Goal: Task Accomplishment & Management: Manage account settings

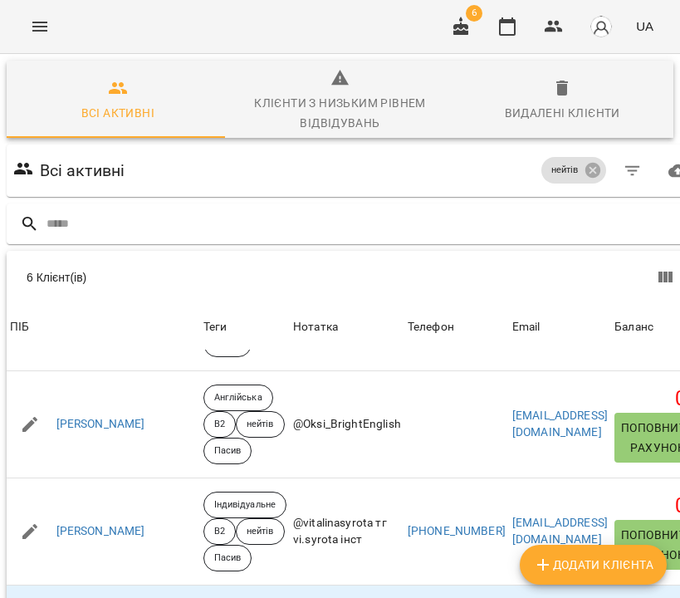
scroll to position [169, 0]
click at [461, 25] on icon "button" at bounding box center [461, 26] width 15 height 18
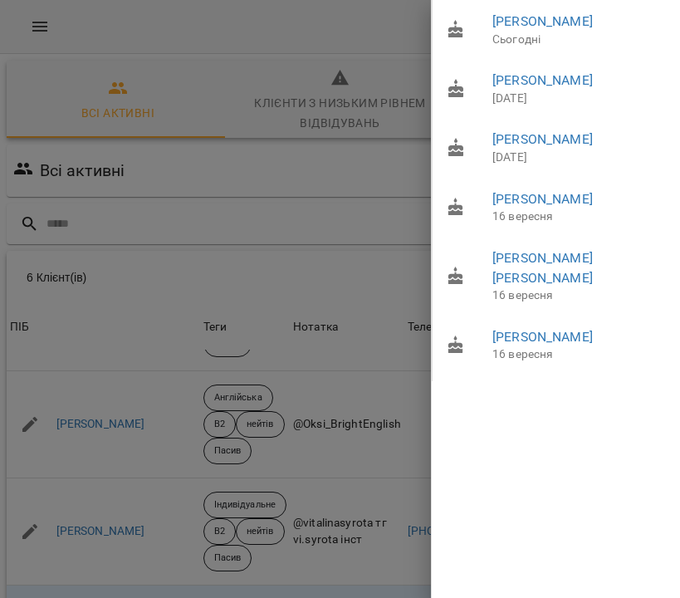
click at [354, 68] on div at bounding box center [340, 299] width 680 height 598
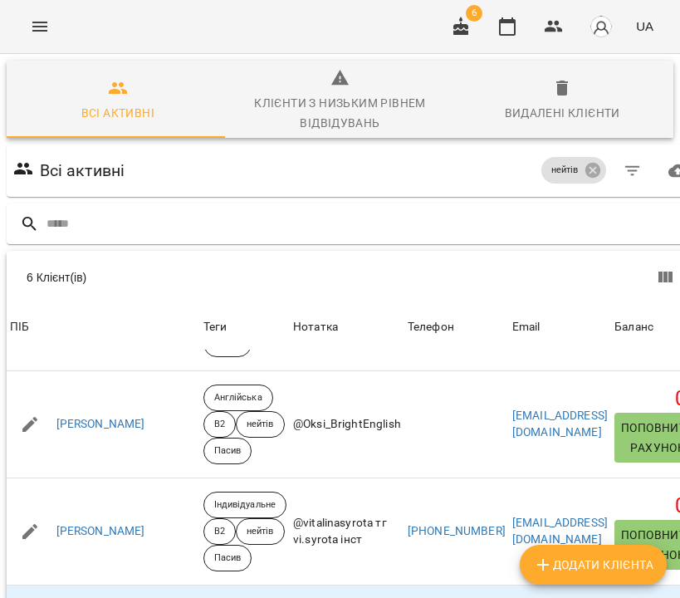
scroll to position [0, 0]
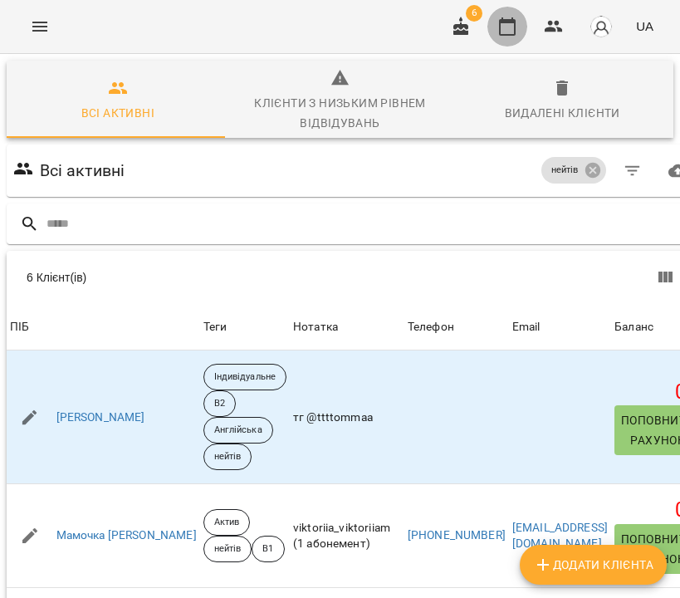
click at [503, 27] on icon "button" at bounding box center [508, 27] width 20 height 20
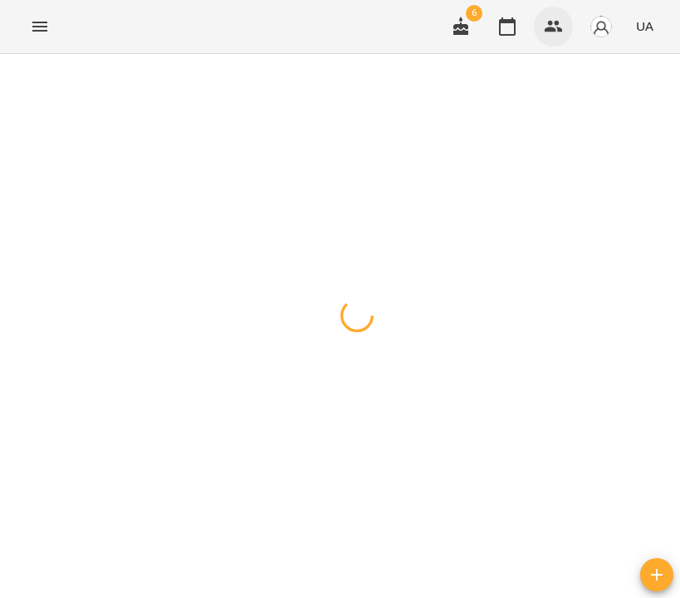
click at [549, 30] on icon "button" at bounding box center [554, 27] width 18 height 12
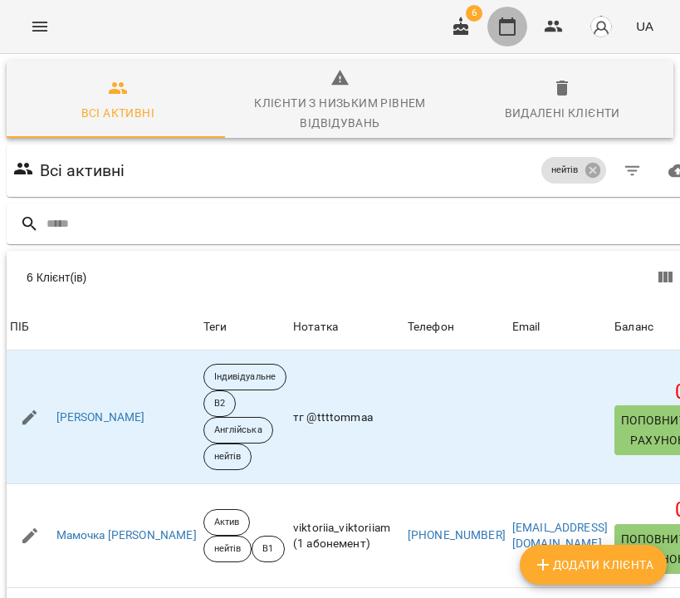
click at [503, 29] on icon "button" at bounding box center [508, 27] width 20 height 20
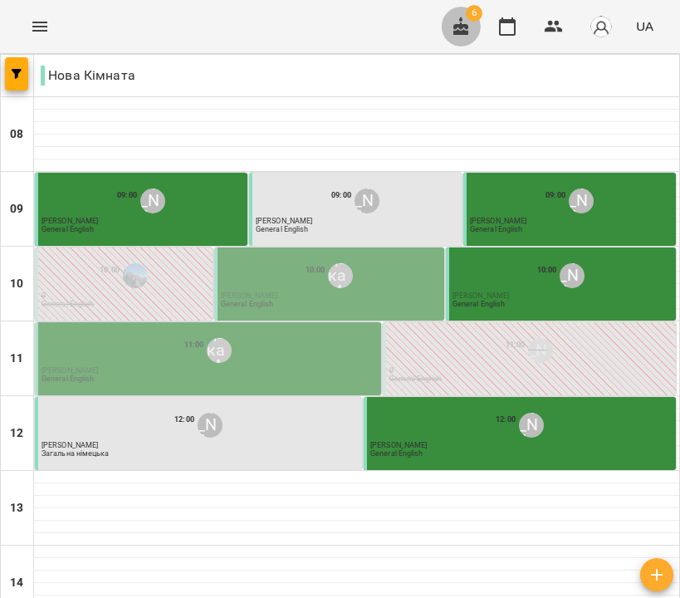
click at [464, 27] on icon "button" at bounding box center [461, 26] width 15 height 18
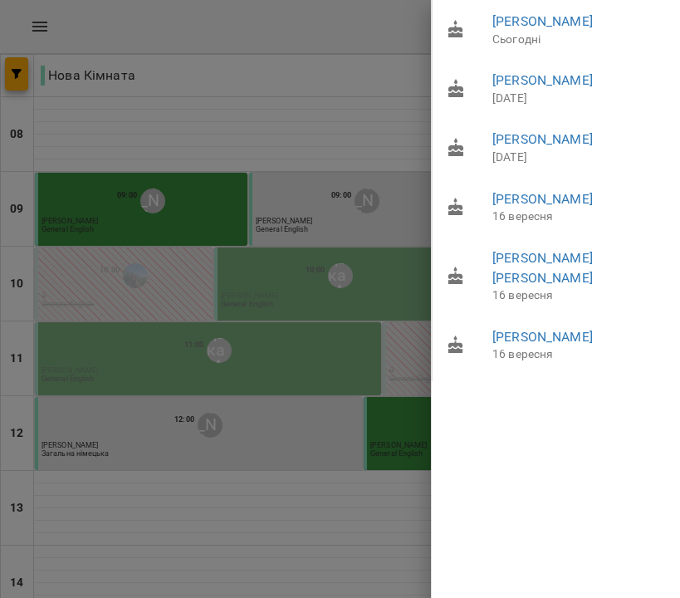
click at [40, 30] on div at bounding box center [340, 299] width 680 height 598
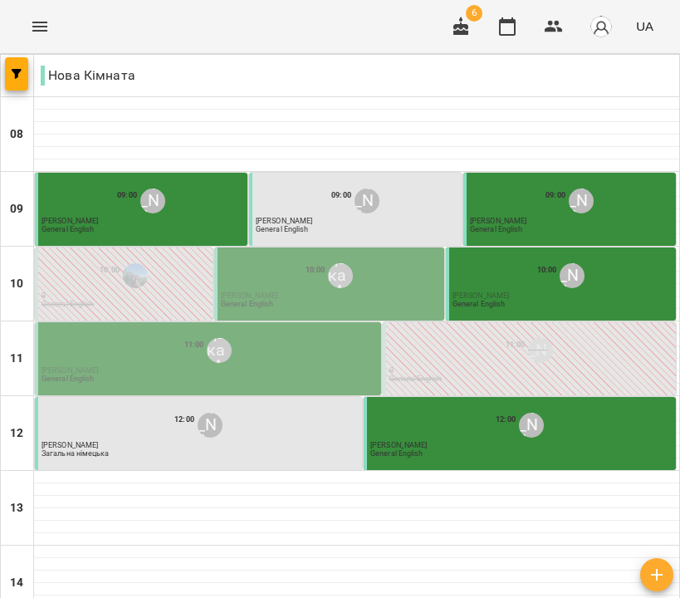
scroll to position [713, 0]
click at [40, 21] on icon "Menu" at bounding box center [40, 27] width 20 height 20
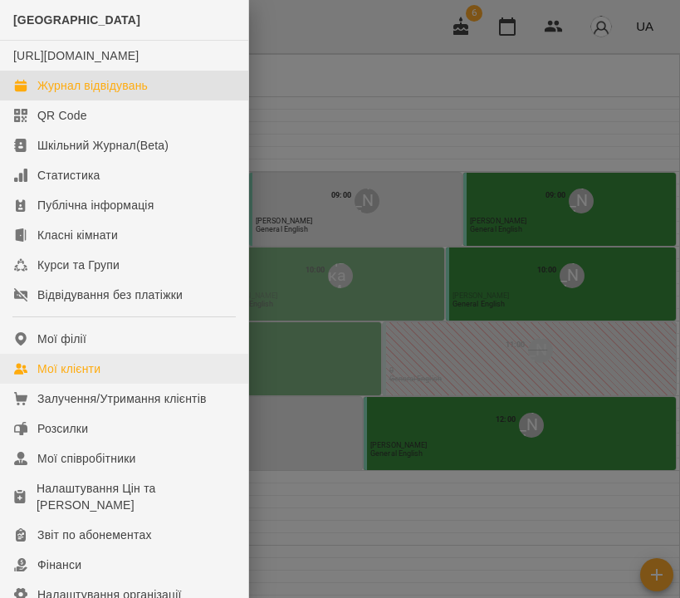
click at [80, 377] on div "Мої клієнти" at bounding box center [68, 368] width 63 height 17
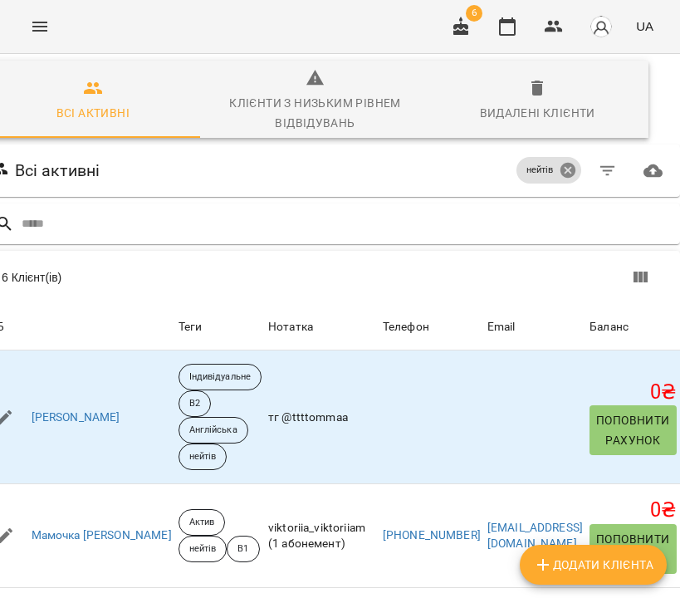
scroll to position [0, 161]
click at [566, 169] on icon at bounding box center [568, 170] width 18 height 18
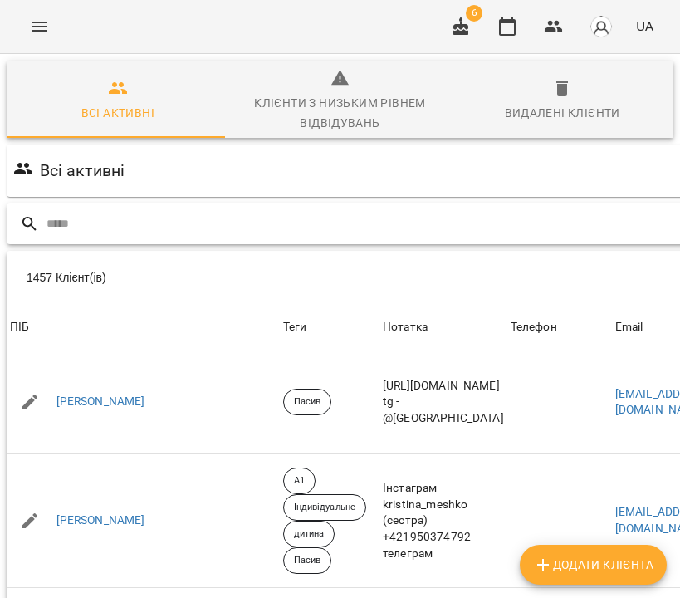
click at [177, 225] on input "text" at bounding box center [426, 223] width 759 height 27
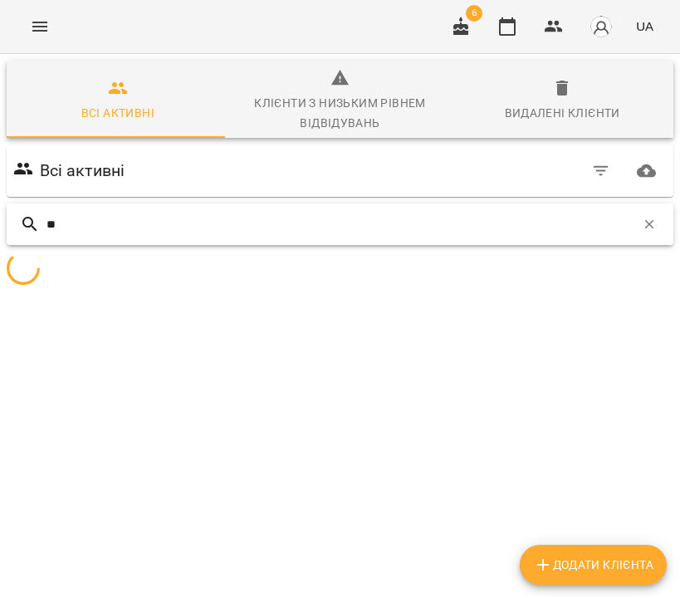
type input "*"
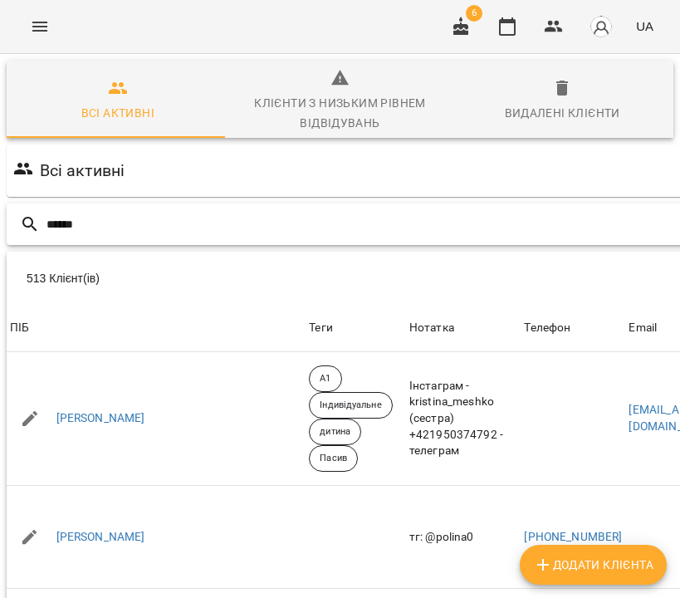
type input "******"
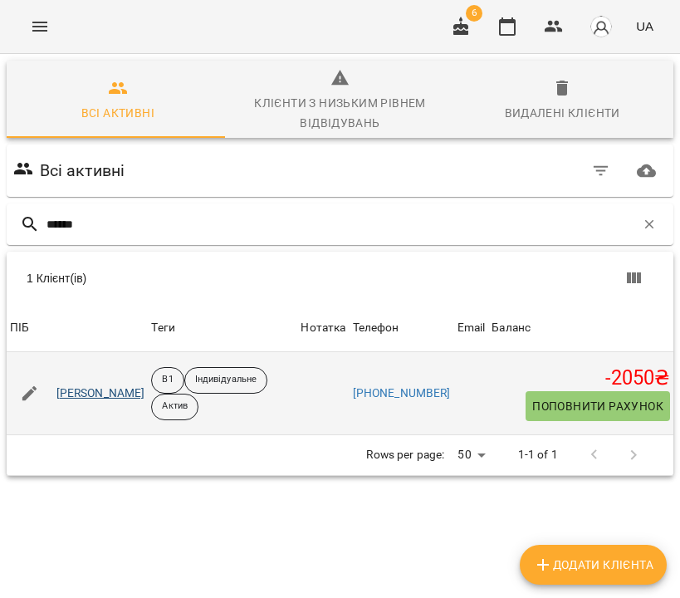
click at [89, 390] on link "Софія Возняк" at bounding box center [100, 393] width 89 height 17
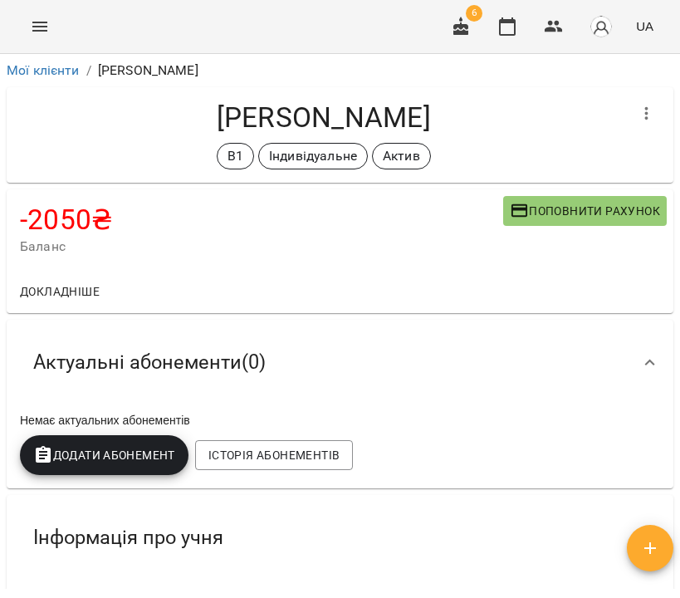
click at [150, 466] on button "Додати Абонемент" at bounding box center [104, 455] width 169 height 40
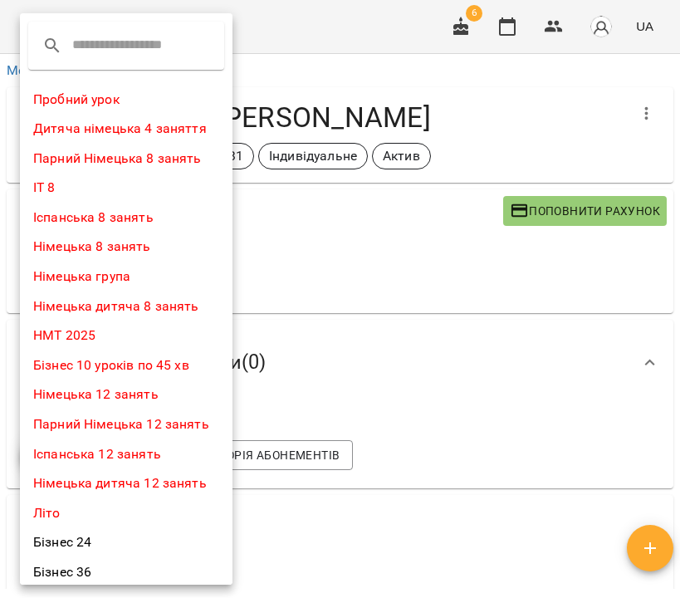
scroll to position [538, 0]
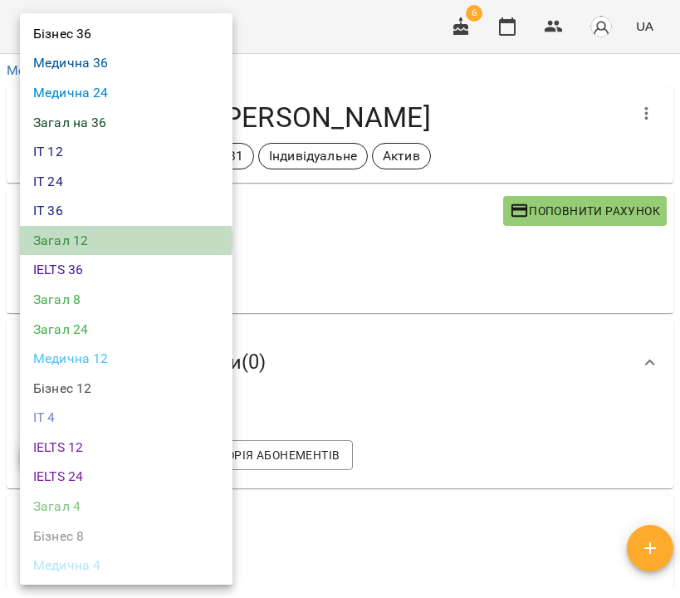
click at [81, 230] on li "Загал 12" at bounding box center [126, 241] width 213 height 30
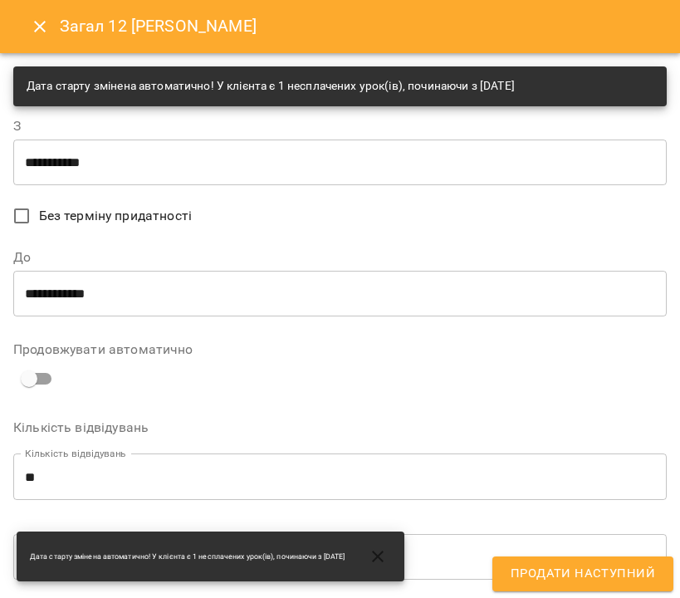
scroll to position [534, 0]
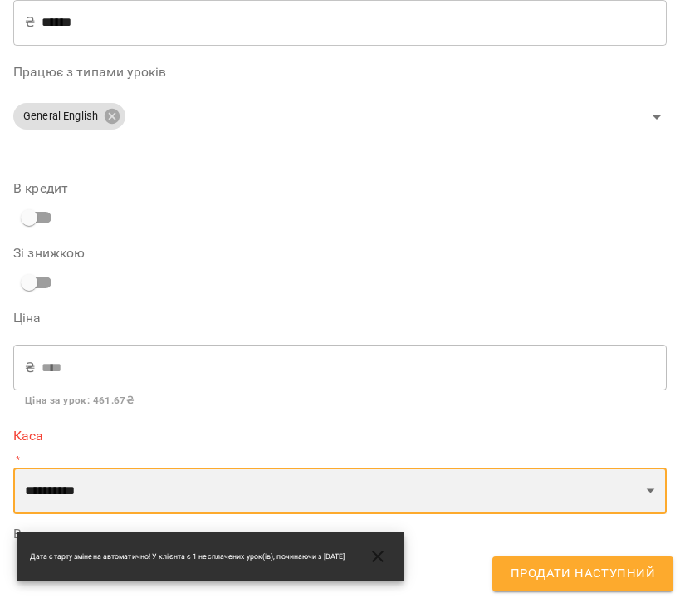
select select "****"
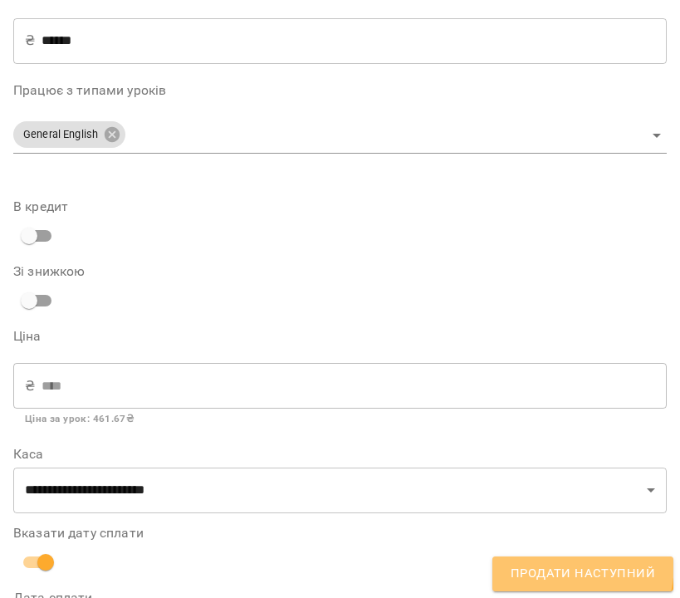
click at [530, 562] on button "Продати наступний" at bounding box center [583, 574] width 181 height 35
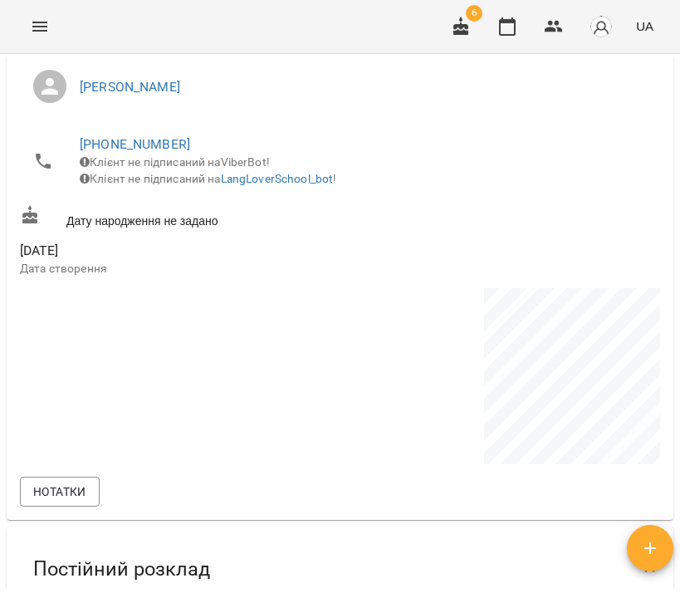
scroll to position [0, 0]
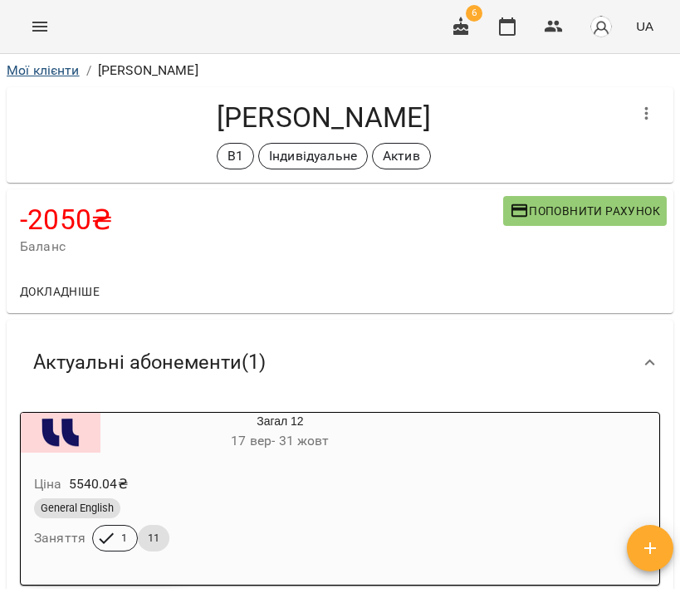
click at [48, 71] on link "Мої клієнти" at bounding box center [43, 70] width 73 height 16
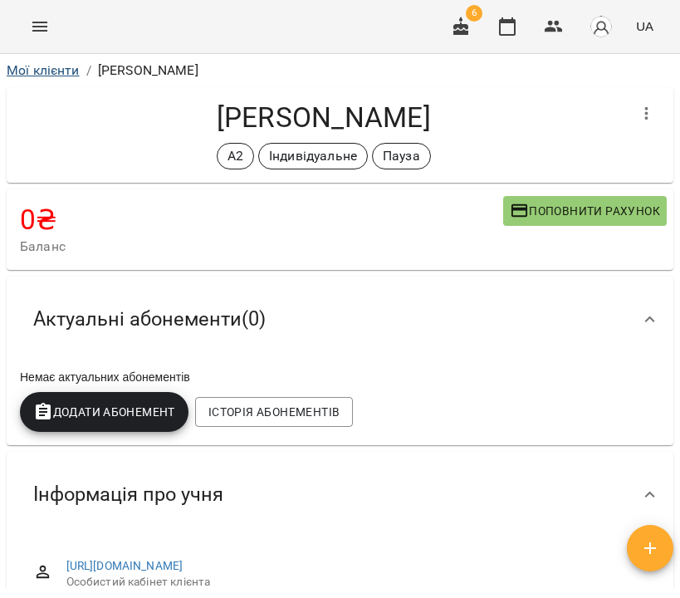
click at [39, 69] on link "Мої клієнти" at bounding box center [43, 70] width 73 height 16
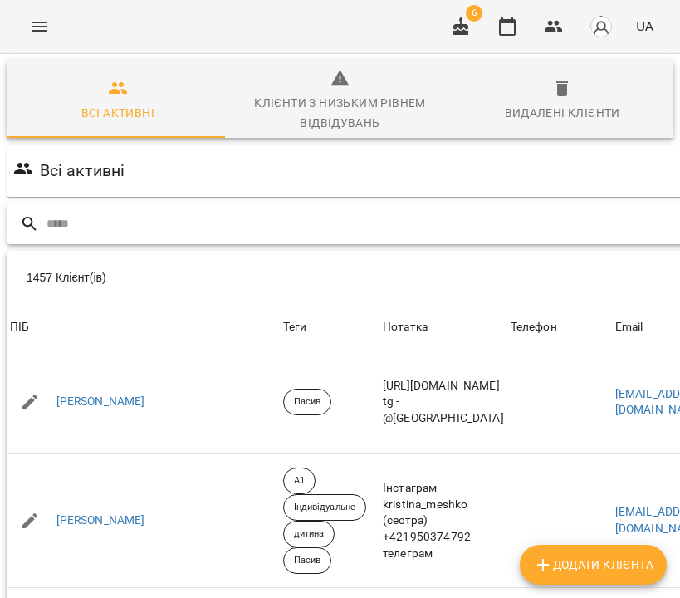
click at [275, 228] on input "text" at bounding box center [426, 223] width 759 height 27
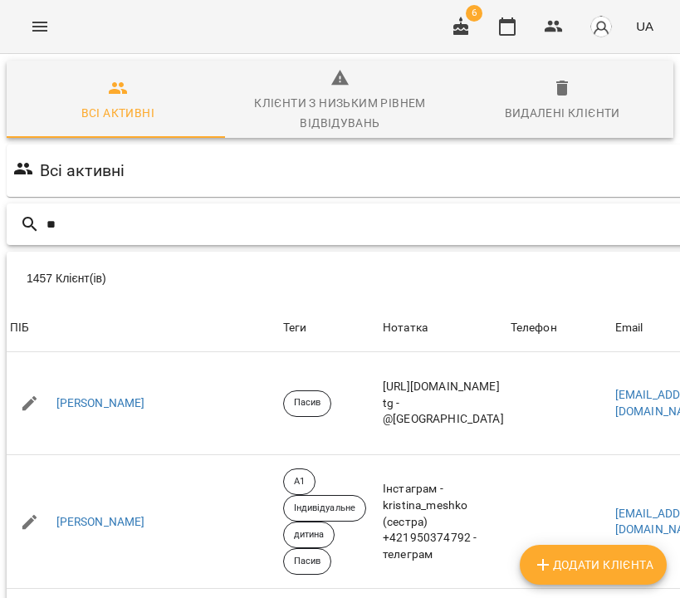
type input "*"
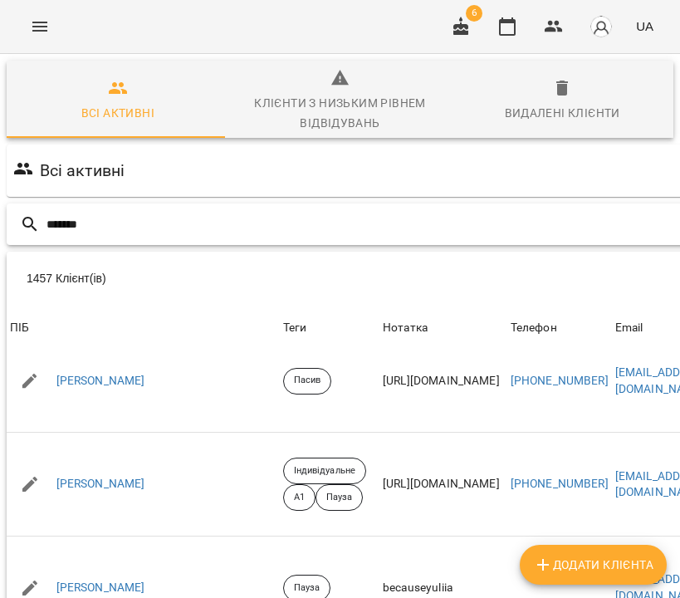
scroll to position [4886, 0]
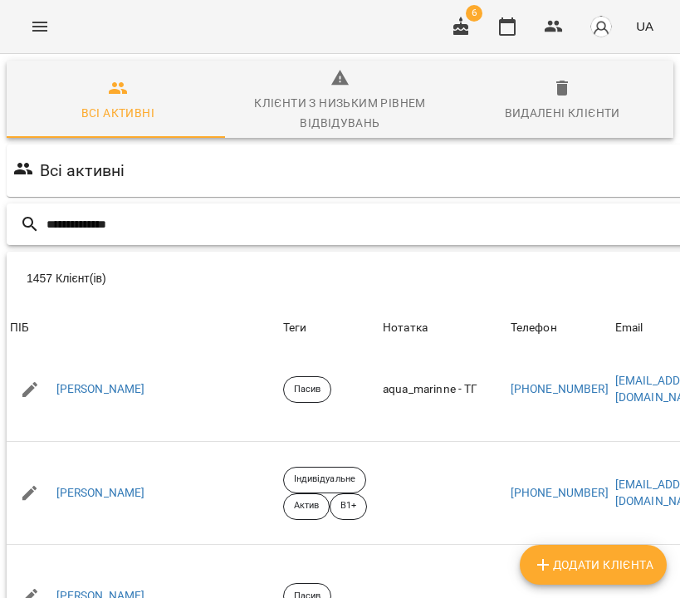
type input "**********"
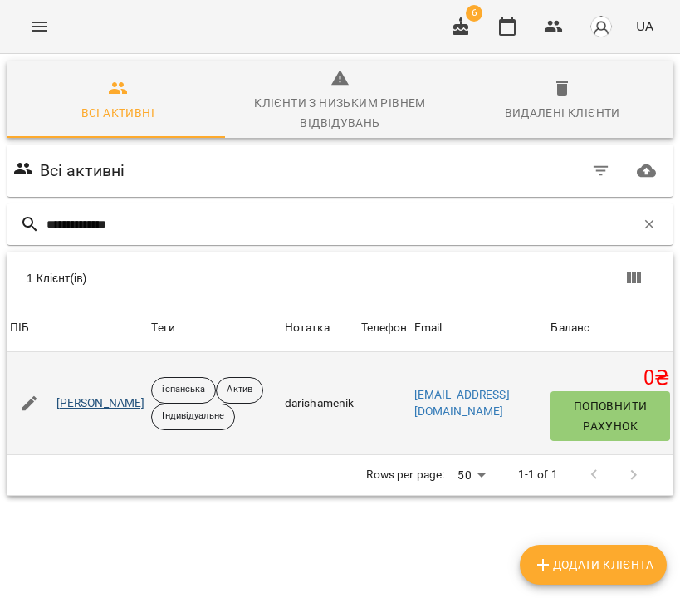
click at [145, 403] on link "[PERSON_NAME]" at bounding box center [100, 403] width 89 height 17
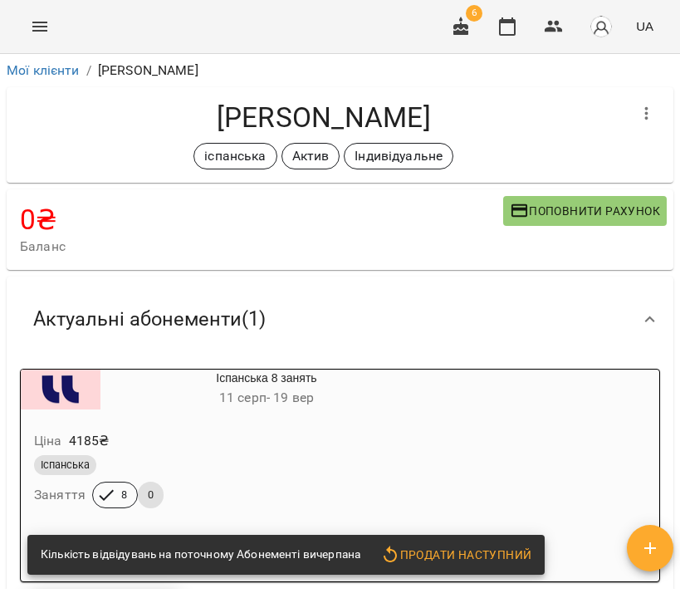
click at [323, 449] on div "Ціна 4185 ₴" at bounding box center [227, 441] width 392 height 30
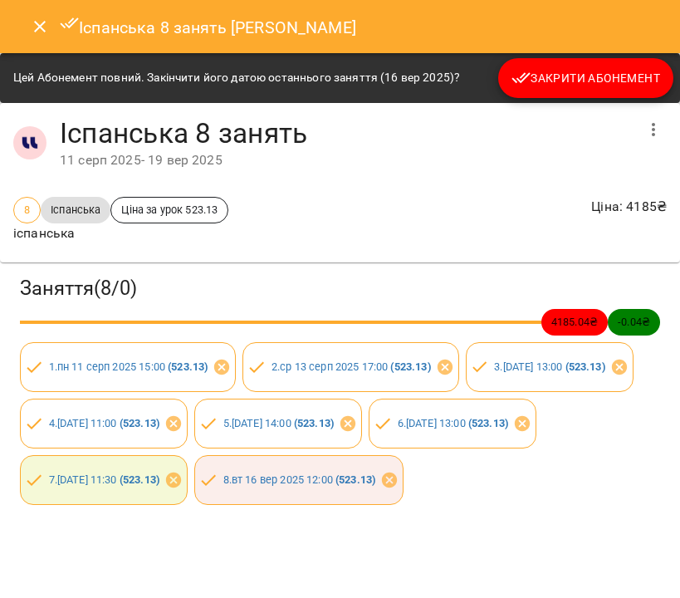
click at [556, 78] on span "Закрити Абонемент" at bounding box center [586, 78] width 149 height 20
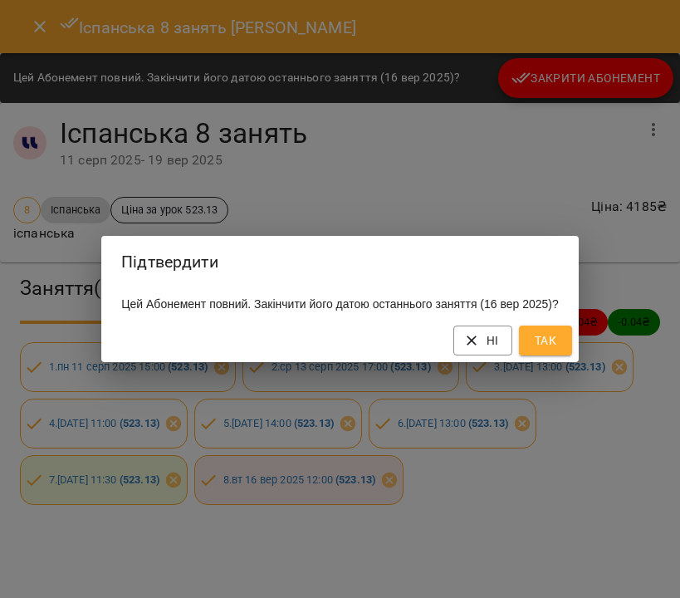
click at [555, 344] on span "Так" at bounding box center [545, 341] width 27 height 20
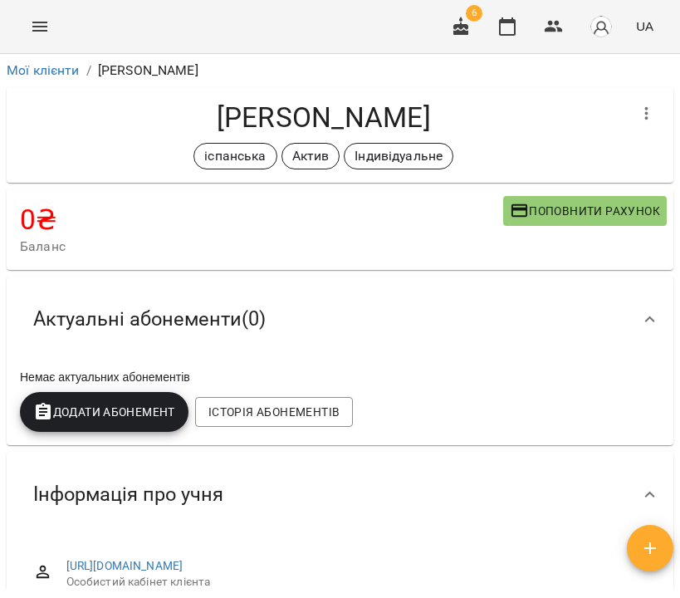
click at [136, 419] on span "Додати Абонемент" at bounding box center [104, 412] width 142 height 20
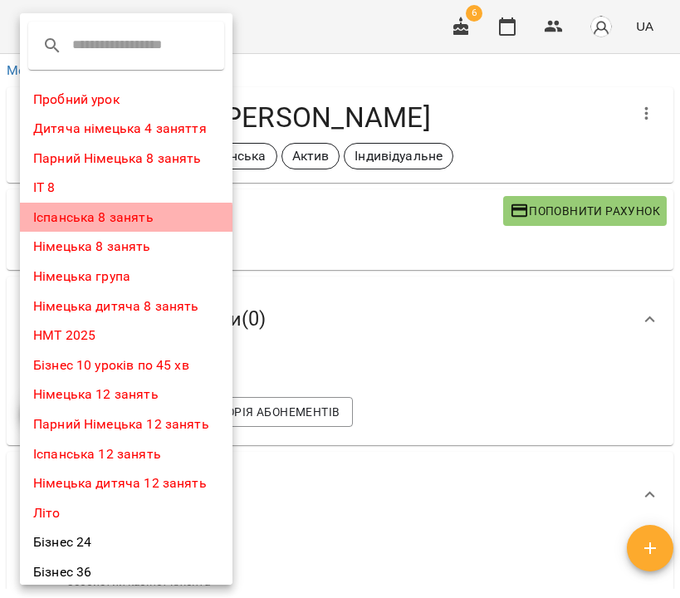
click at [104, 218] on li "Іспанська 8 занять" at bounding box center [126, 218] width 213 height 30
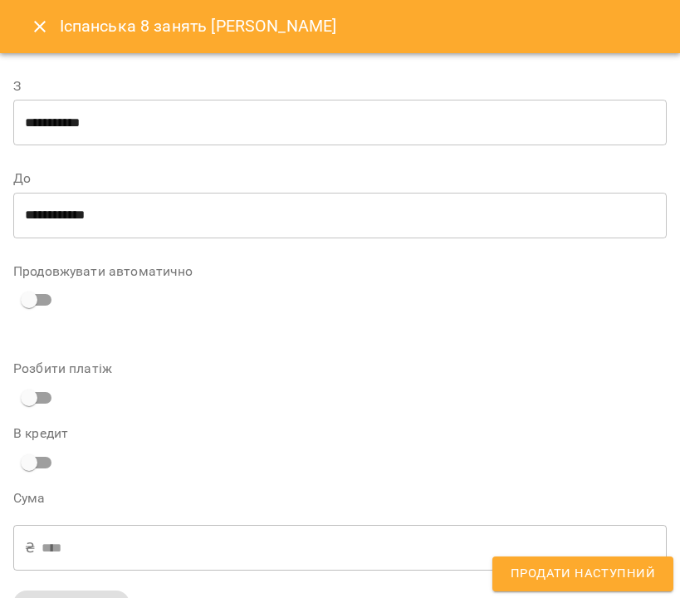
scroll to position [386, 0]
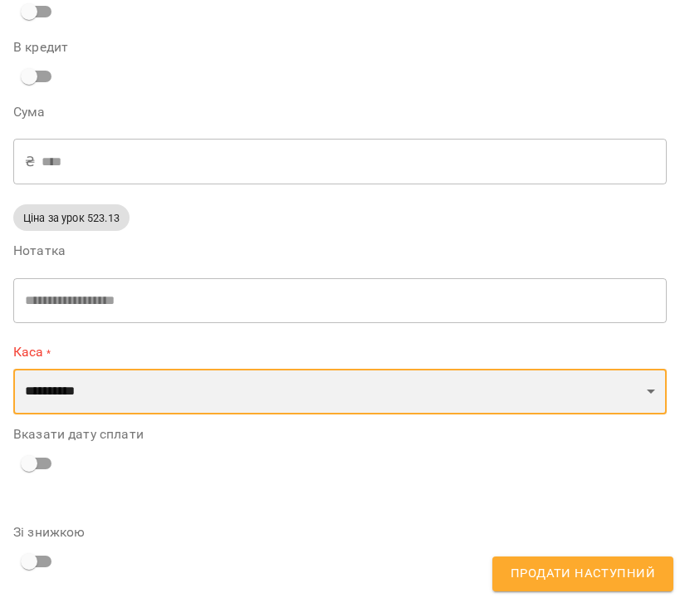
select select "****"
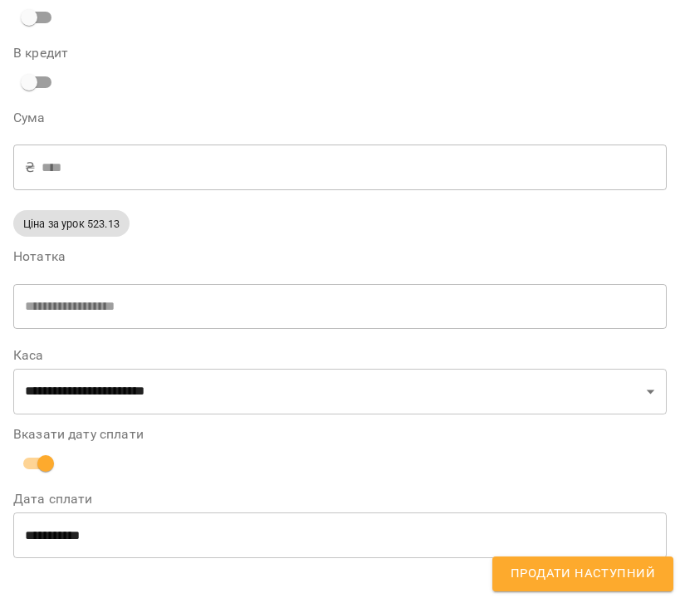
scroll to position [458, 0]
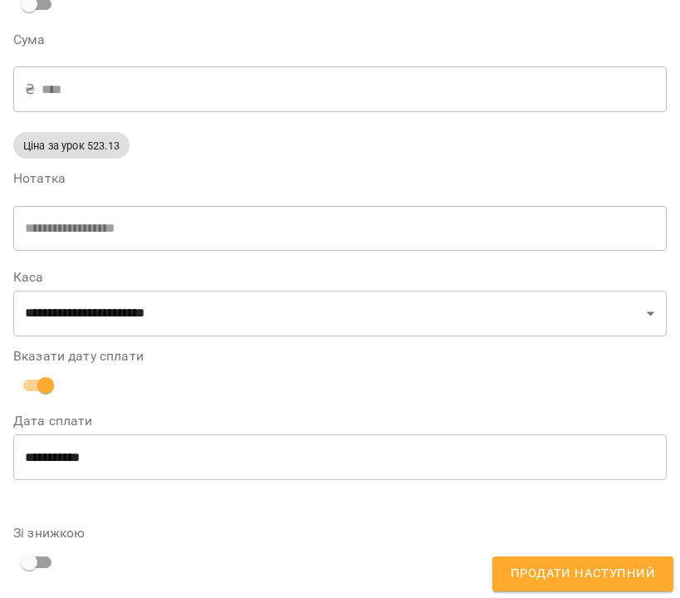
click at [125, 453] on input "**********" at bounding box center [340, 457] width 654 height 47
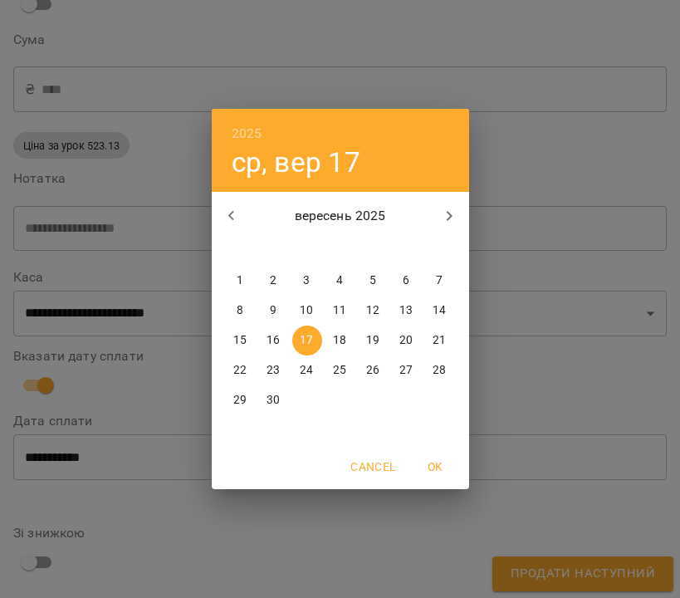
click at [277, 339] on p "16" at bounding box center [273, 340] width 13 height 17
type input "**********"
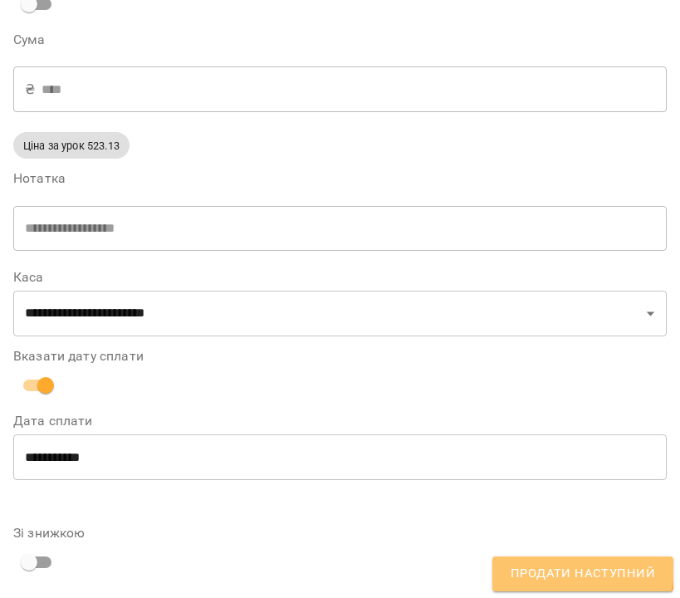
click at [572, 563] on button "Продати наступний" at bounding box center [583, 574] width 181 height 35
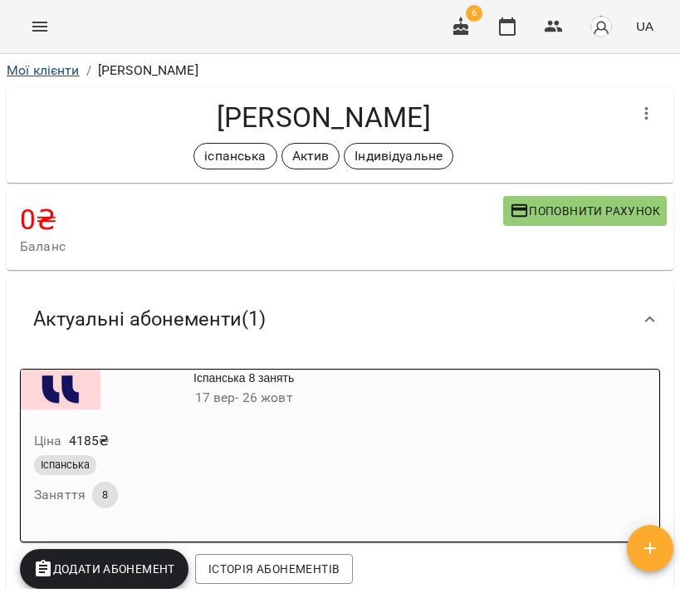
click at [59, 72] on link "Мої клієнти" at bounding box center [43, 70] width 73 height 16
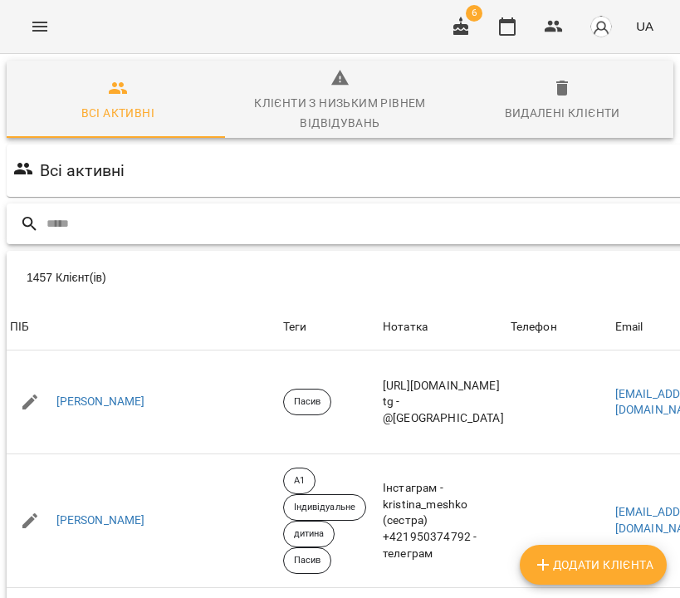
click at [550, 232] on input "text" at bounding box center [426, 223] width 759 height 27
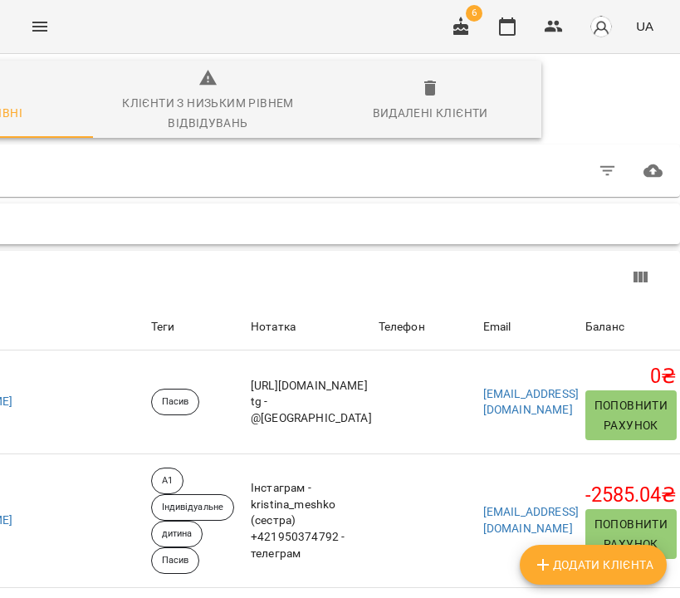
scroll to position [32, 311]
click at [598, 161] on icon "button" at bounding box center [608, 171] width 20 height 20
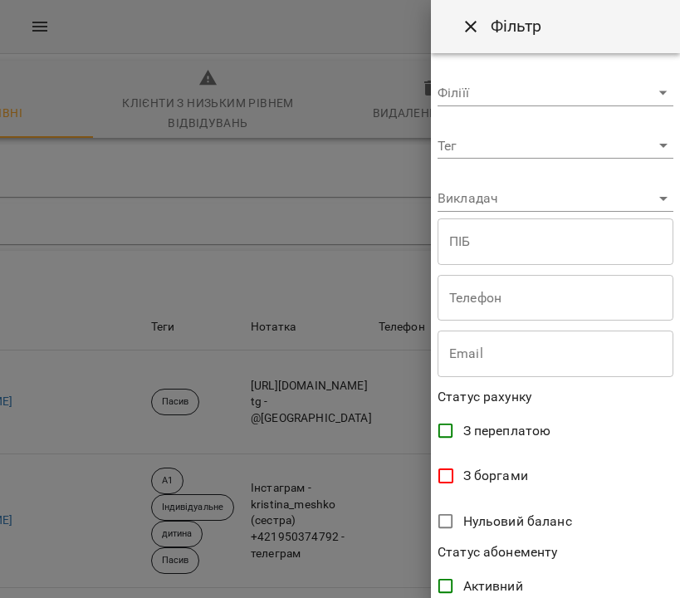
scroll to position [25, 0]
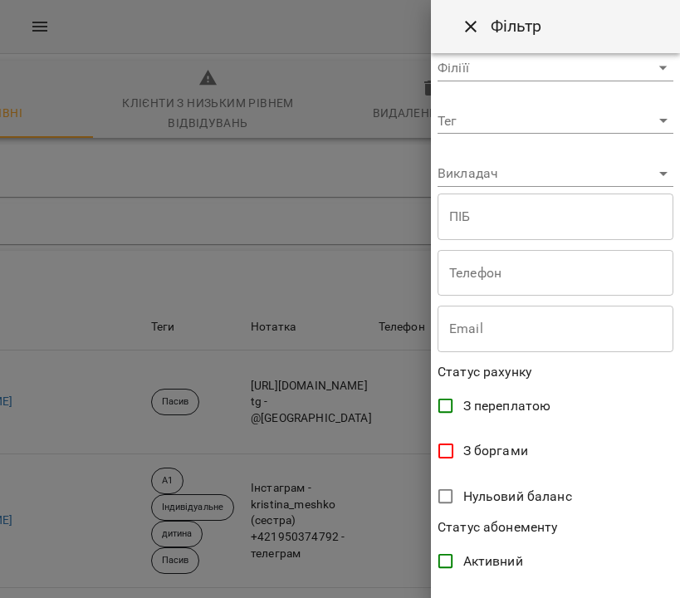
click at [526, 179] on body "For Business 6 UA Всі активні Клієнти з низьким рівнем відвідувань Видалені клі…" at bounding box center [340, 440] width 680 height 881
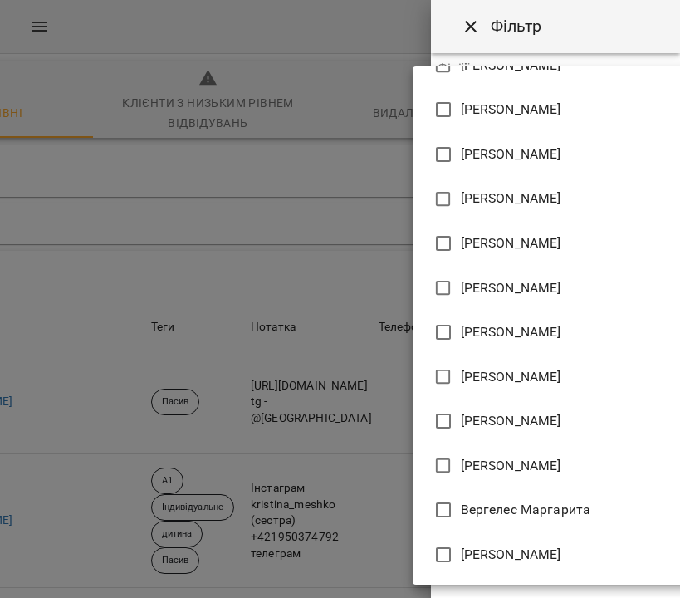
scroll to position [589, 0]
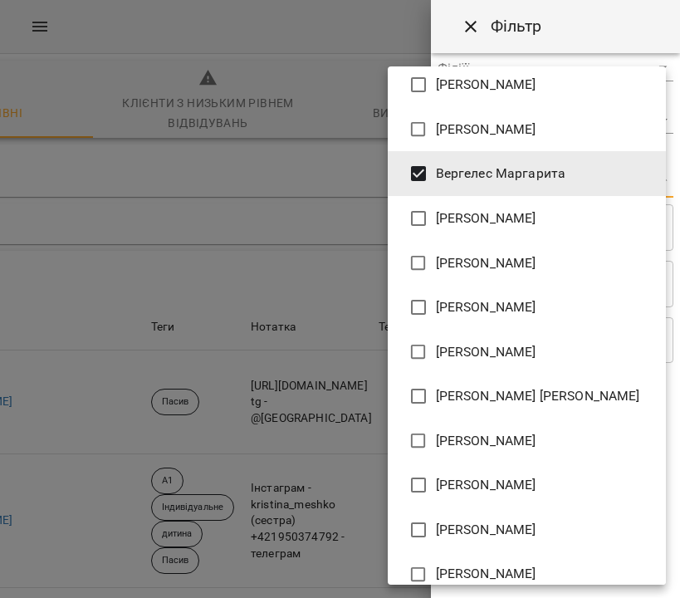
type input "**********"
click at [624, 22] on div at bounding box center [340, 299] width 680 height 598
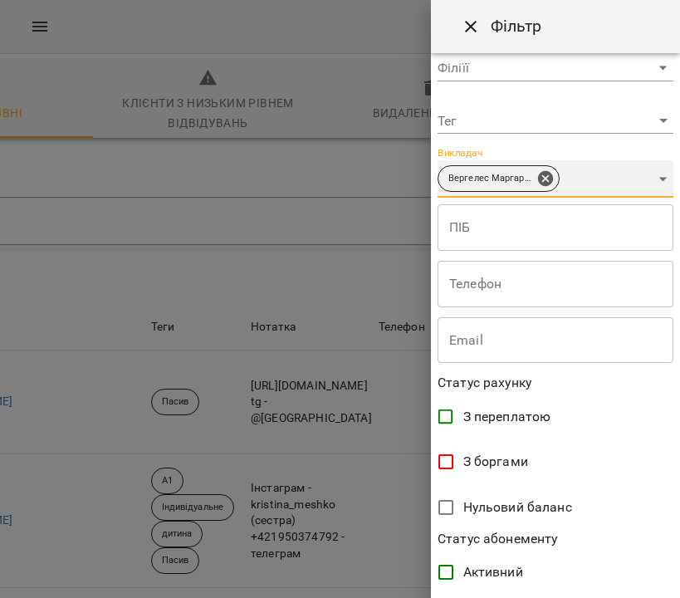
scroll to position [336, 0]
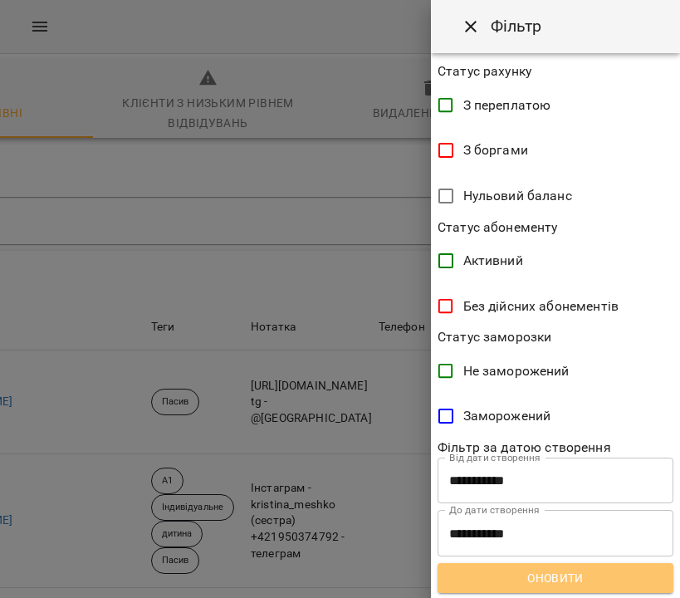
click at [557, 576] on span "Оновити" at bounding box center [555, 578] width 209 height 20
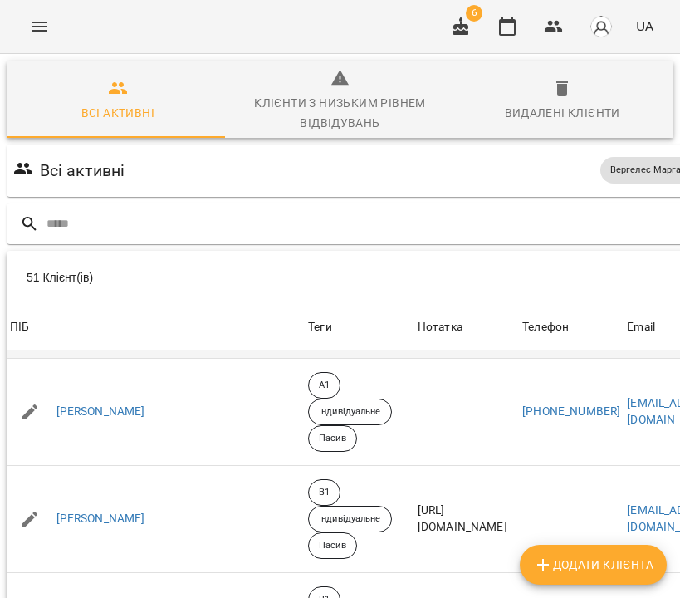
scroll to position [3391, 0]
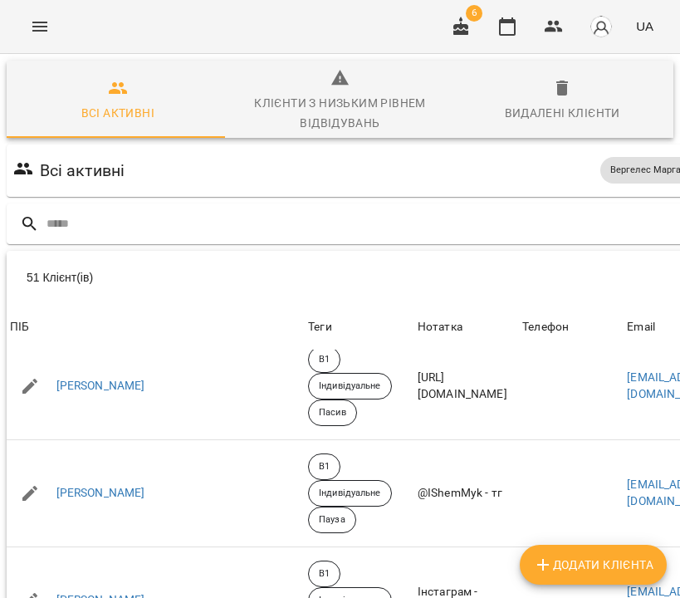
click at [342, 93] on div "Клієнти з низьким рівнем відвідувань" at bounding box center [340, 113] width 203 height 40
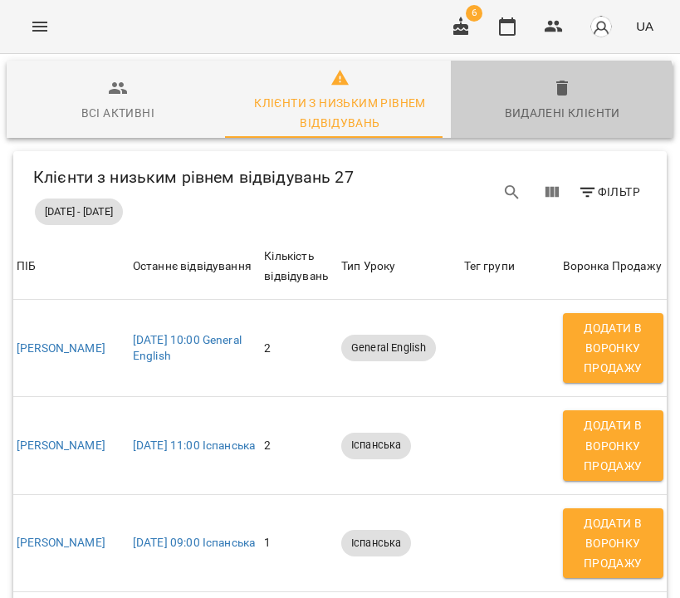
click at [538, 103] on div "Видалені клієнти" at bounding box center [562, 113] width 115 height 20
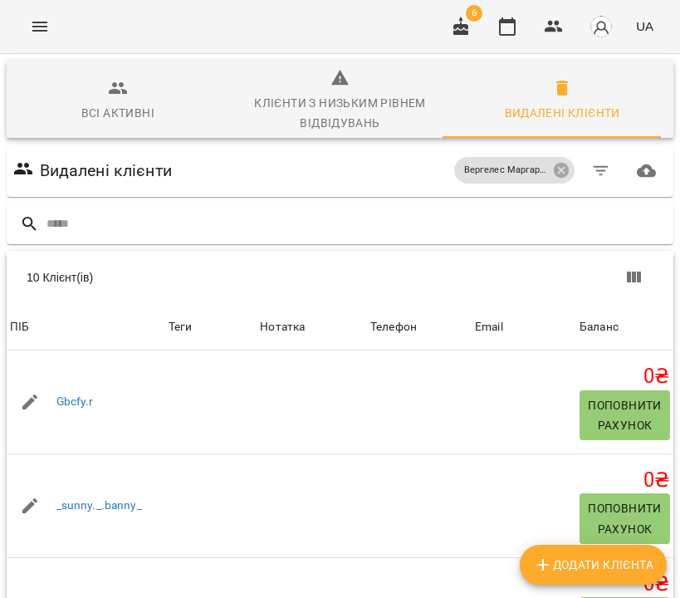
scroll to position [0, 0]
click at [118, 105] on div "Всі активні" at bounding box center [117, 113] width 73 height 20
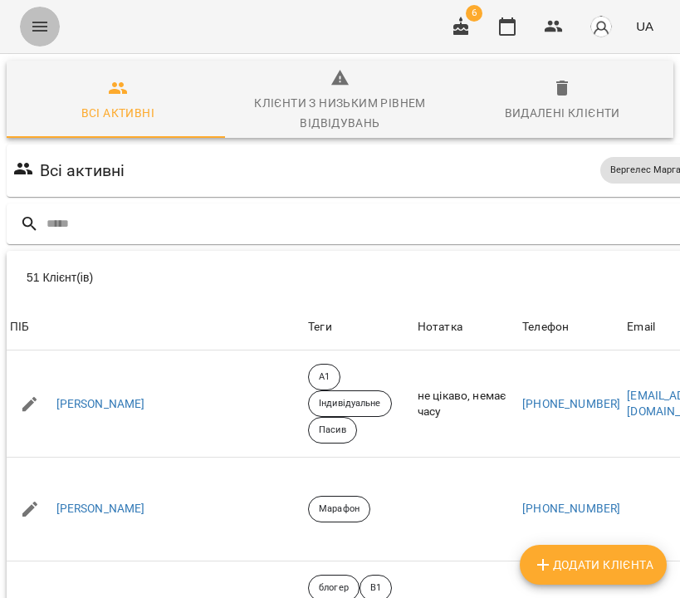
click at [39, 22] on icon "Menu" at bounding box center [39, 27] width 15 height 10
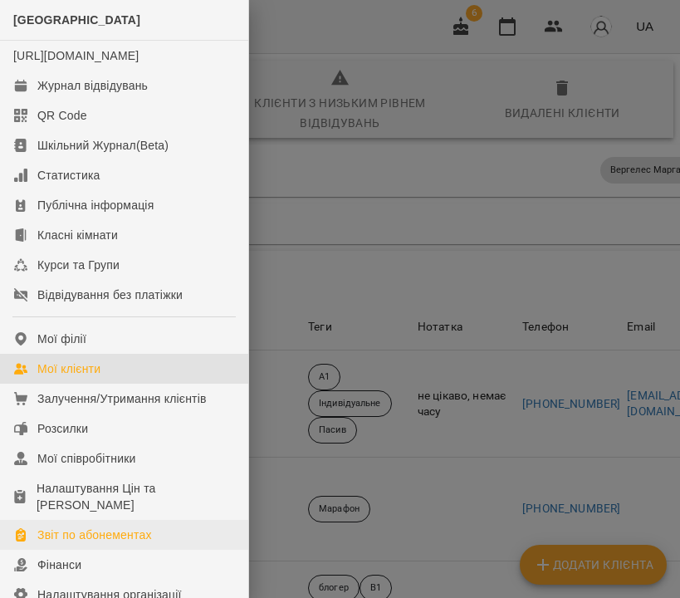
click at [64, 543] on div "Звіт по абонементах" at bounding box center [94, 535] width 115 height 17
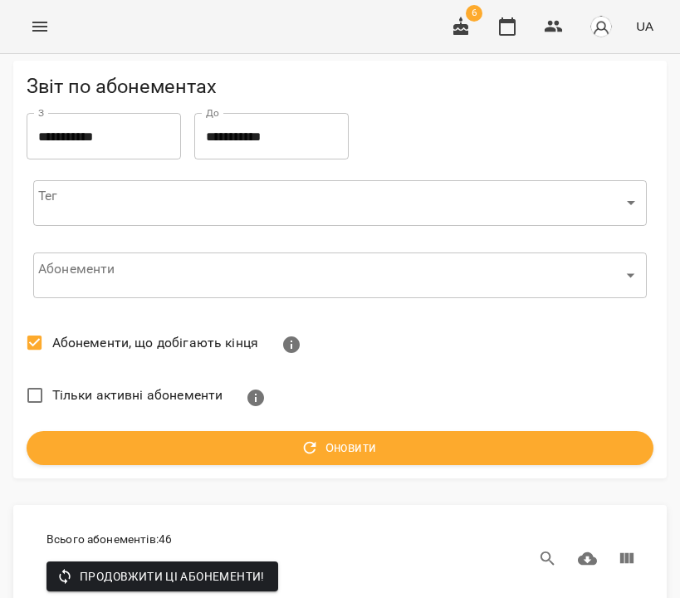
scroll to position [6370, 0]
